Goal: Task Accomplishment & Management: Manage account settings

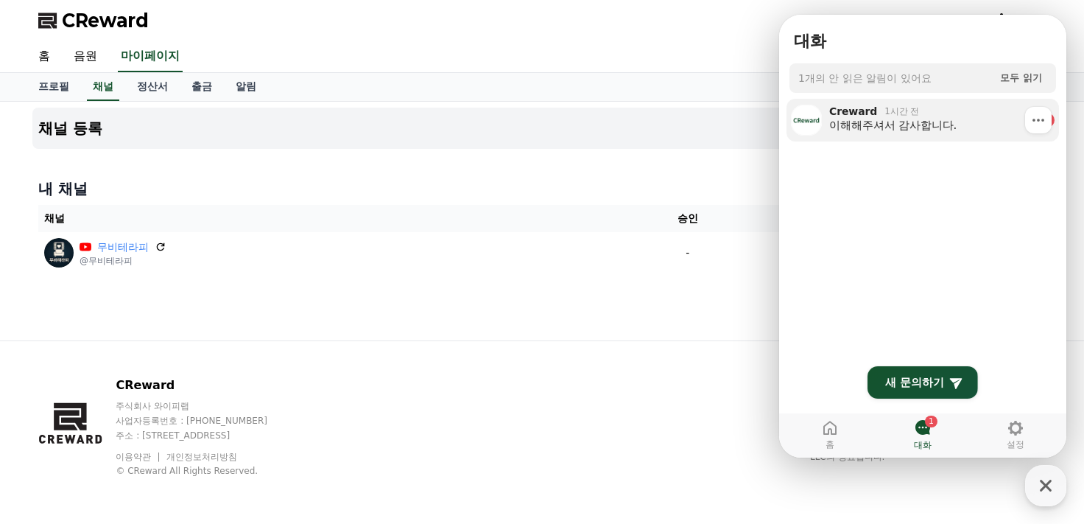
click at [949, 122] on div "이해해주셔서 감사합니다." at bounding box center [931, 125] width 205 height 15
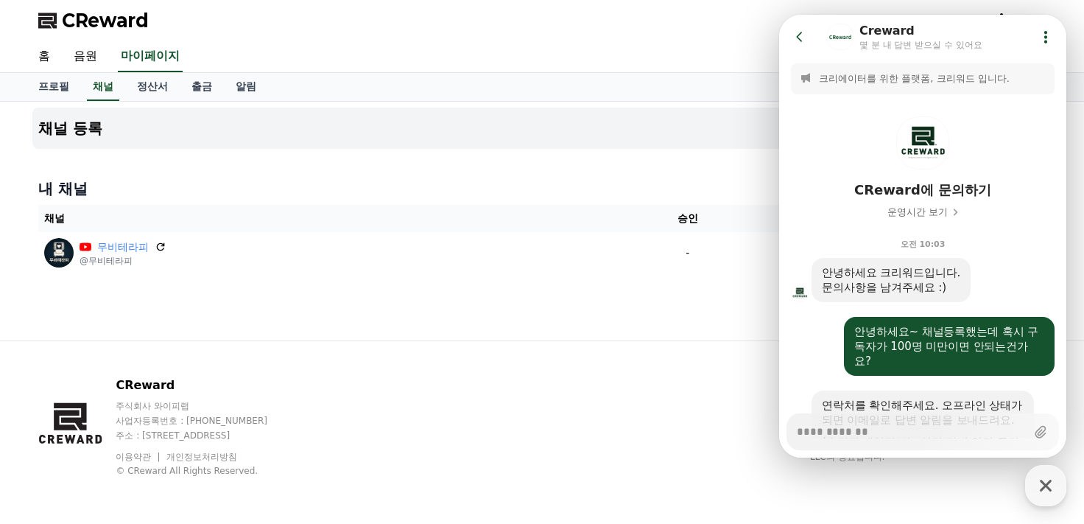
scroll to position [598, 0]
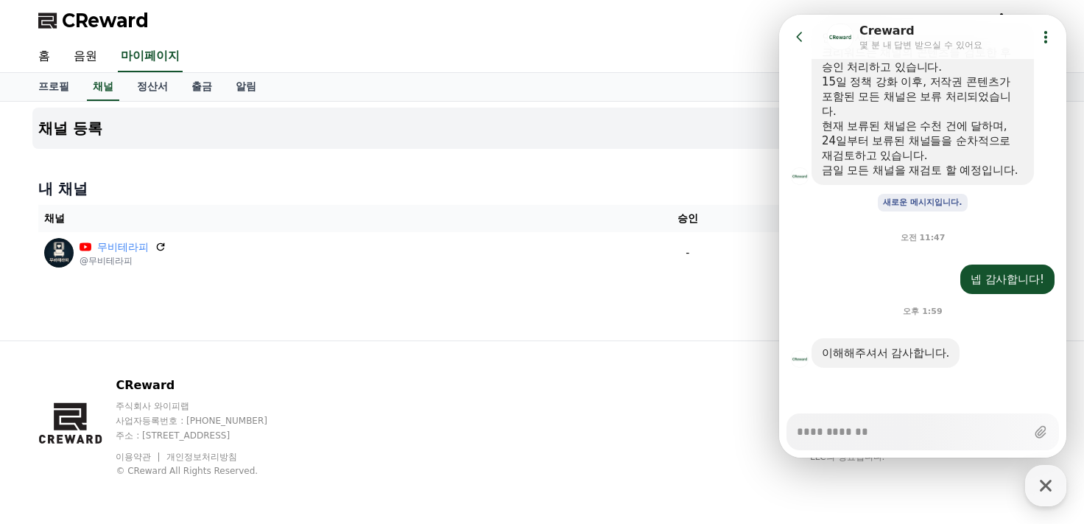
type textarea "*"
click at [810, 41] on button "Go to previous page" at bounding box center [806, 36] width 39 height 29
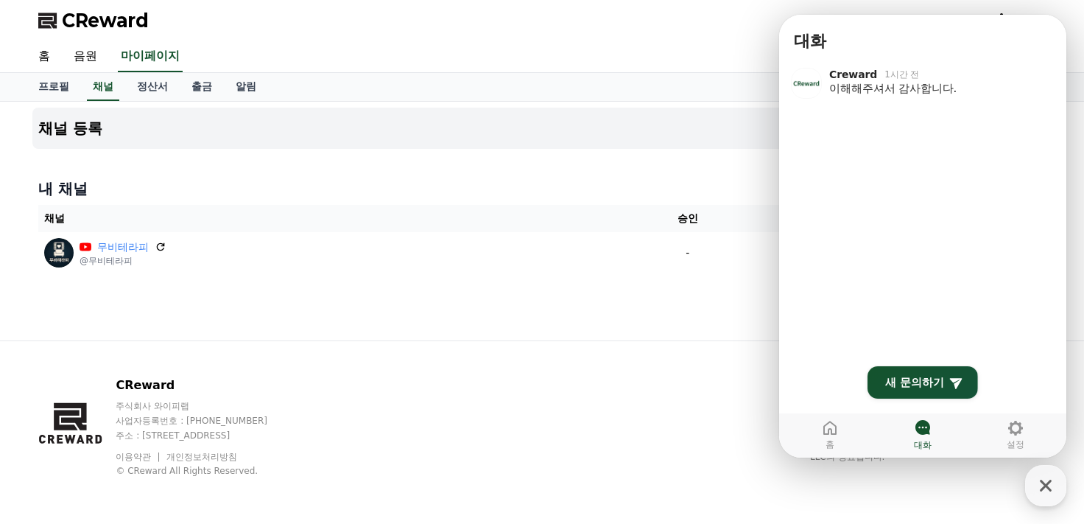
click at [720, 150] on div "채널 등록 내 채널 채널 승인 상태 무비테라피 @무비테라피 - 승인 대기중" at bounding box center [542, 221] width 1031 height 239
click at [1037, 491] on icon "button" at bounding box center [1046, 485] width 27 height 27
